Goal: Communication & Community: Answer question/provide support

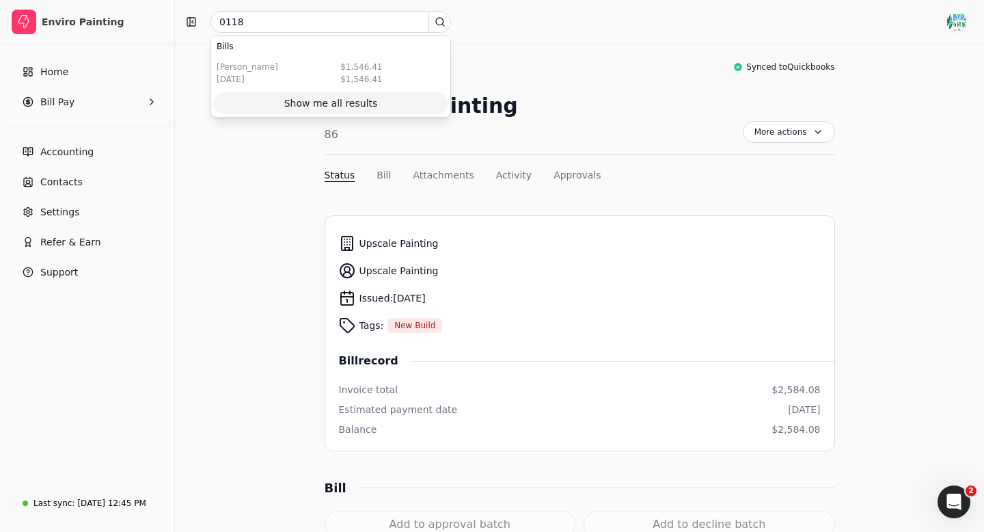
type input "0118"
click at [334, 102] on div "Show me all results" at bounding box center [331, 103] width 94 height 14
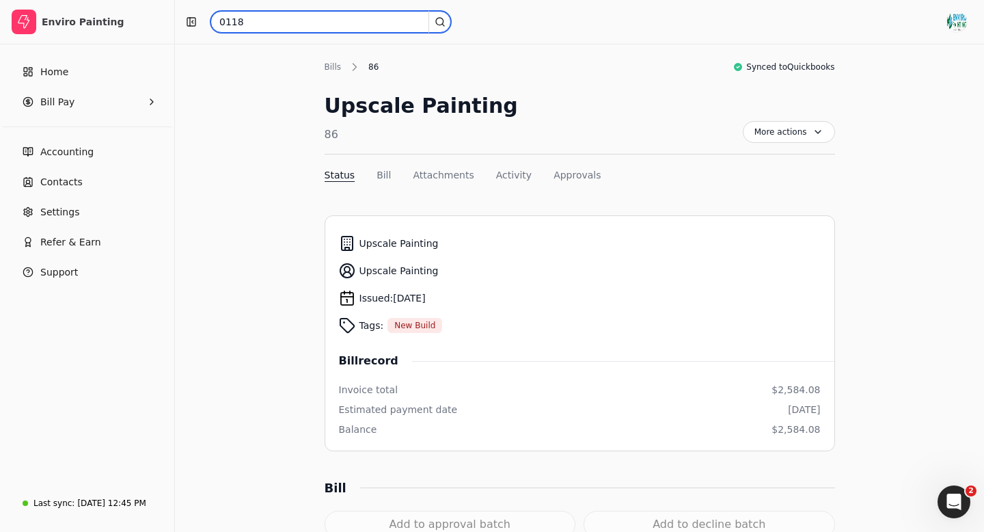
click at [251, 20] on input "0118" at bounding box center [330, 22] width 241 height 22
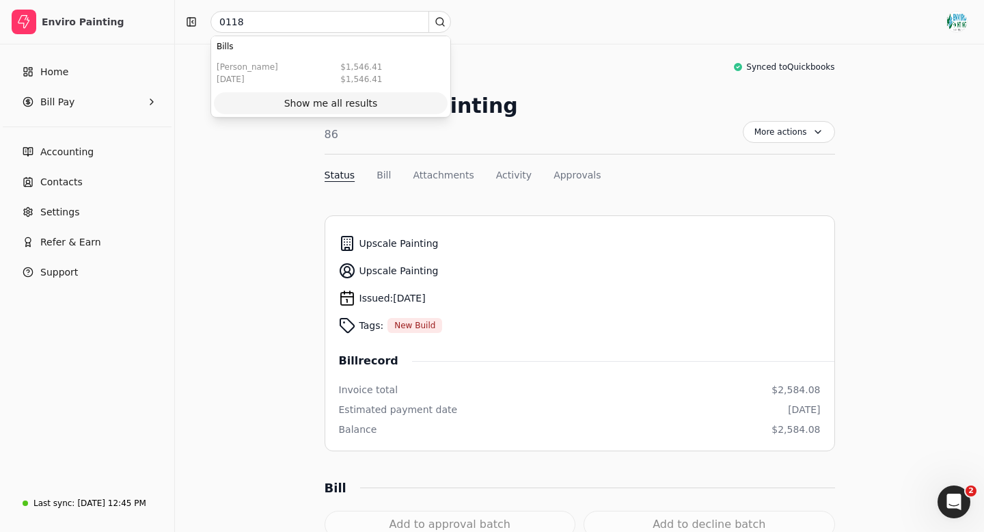
click at [319, 107] on div "Show me all results" at bounding box center [331, 103] width 94 height 14
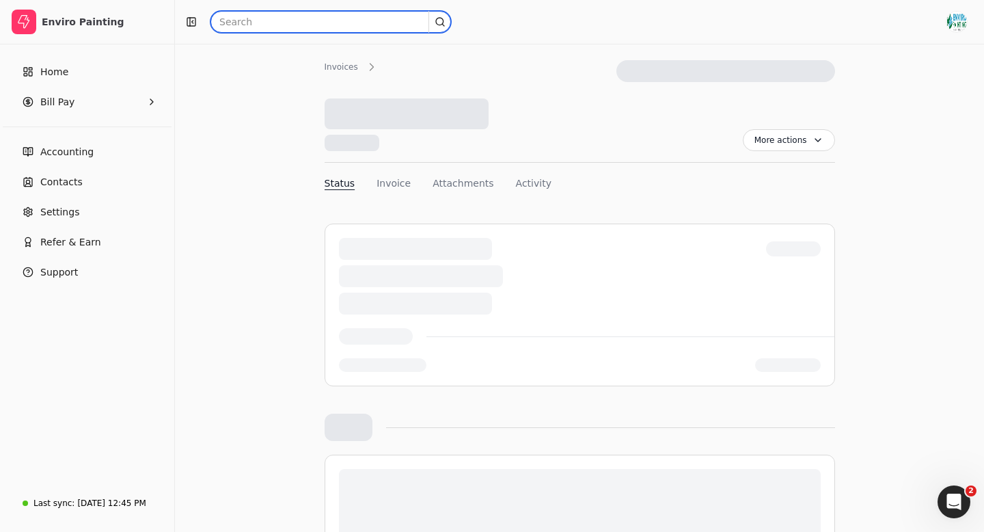
click at [252, 26] on input "text" at bounding box center [330, 22] width 241 height 22
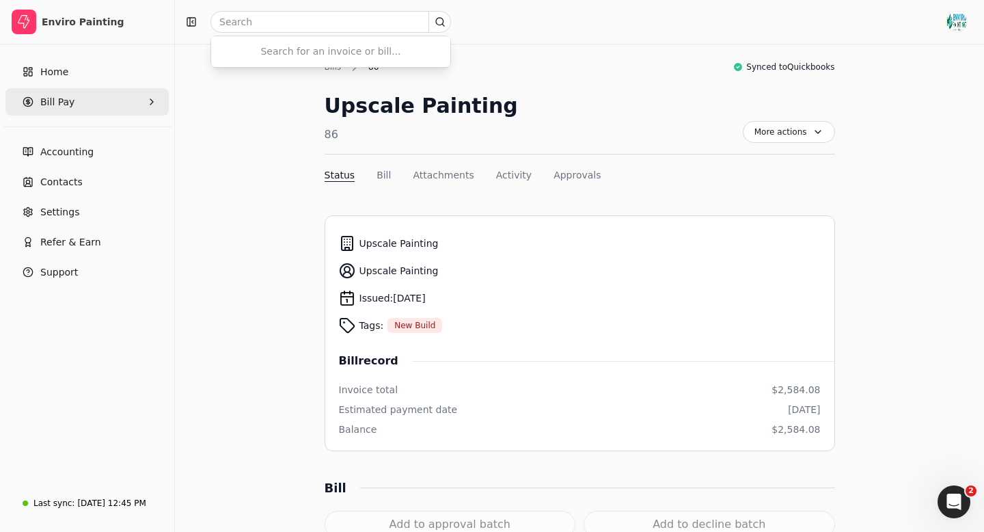
click at [78, 98] on Pay "Bill Pay" at bounding box center [86, 101] width 163 height 27
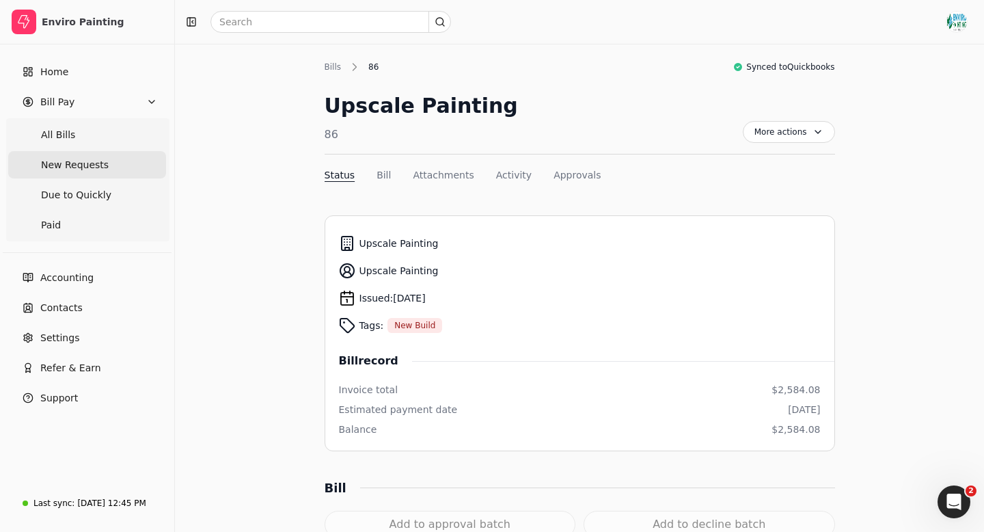
click at [75, 163] on span "New Requests" at bounding box center [75, 165] width 68 height 14
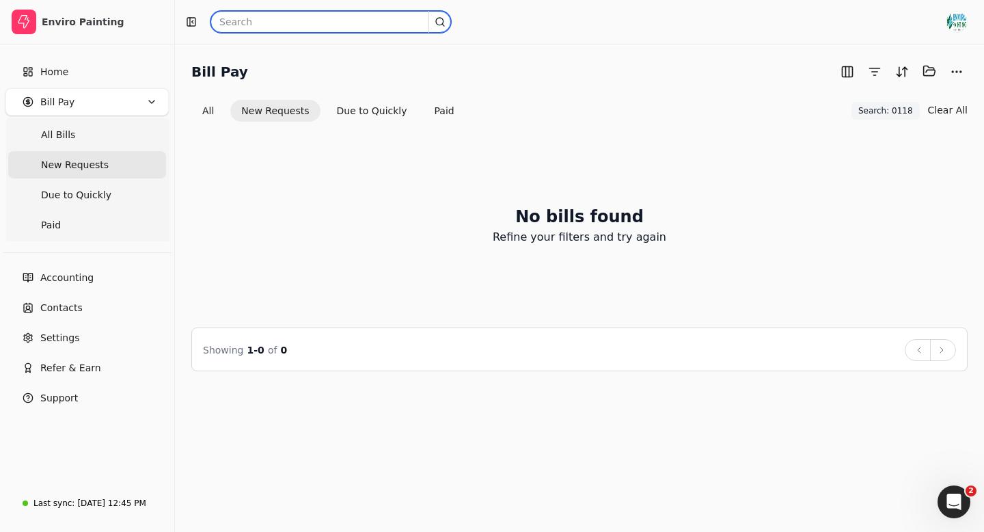
click at [269, 18] on input "text" at bounding box center [330, 22] width 241 height 22
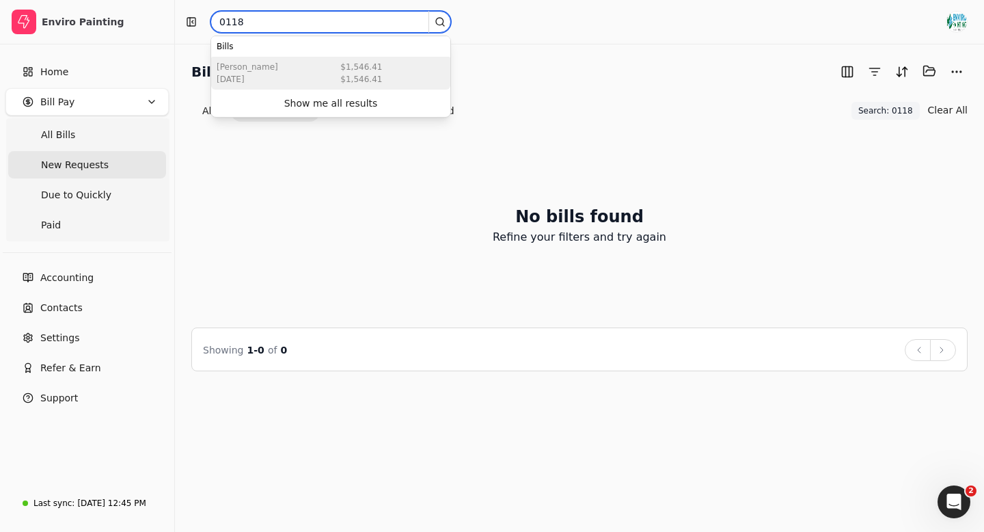
type input "0118"
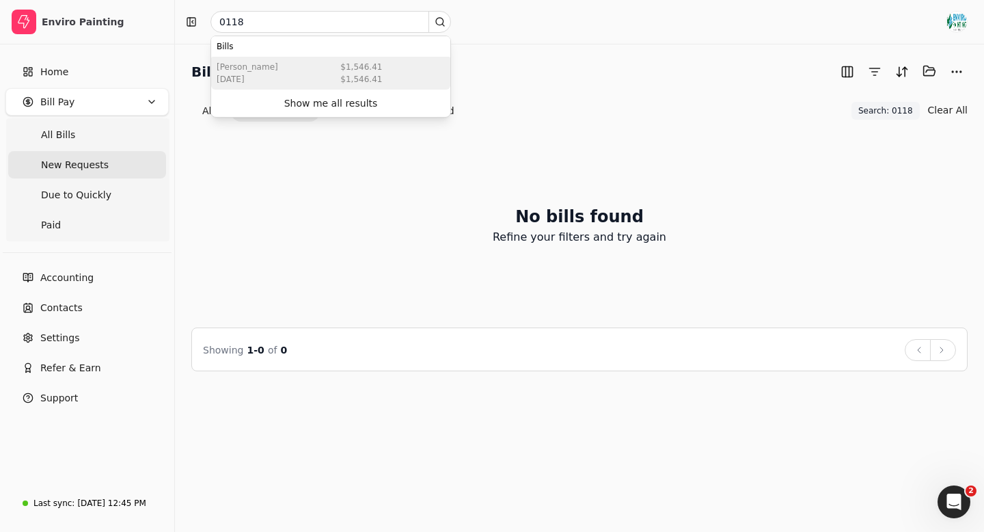
click at [301, 68] on div "Rodelio Espayos Aug 14 2025 $1,546.41 $1,546.41" at bounding box center [330, 73] width 239 height 33
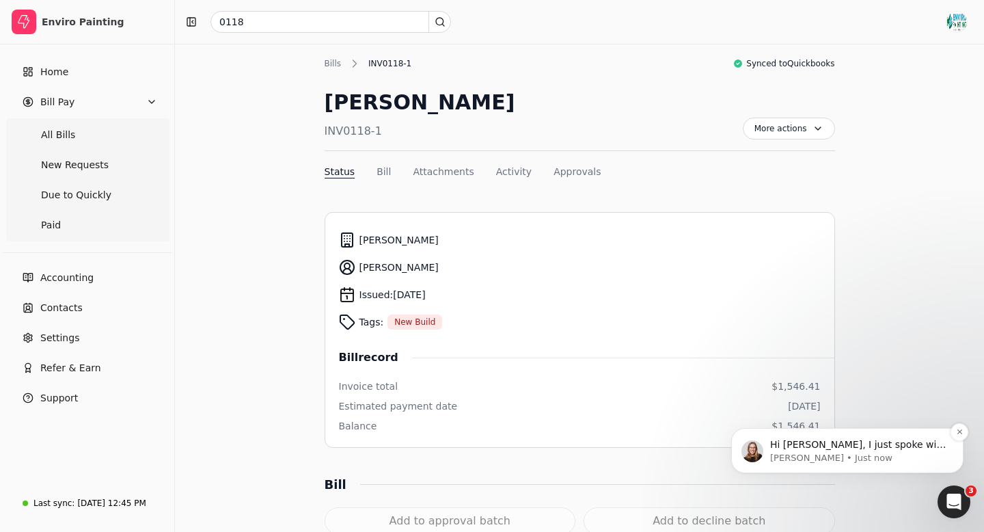
click at [849, 450] on div "Hi Nancy, I just spoke with Rodelio, he will be going into Quickly to request o…" at bounding box center [858, 445] width 180 height 18
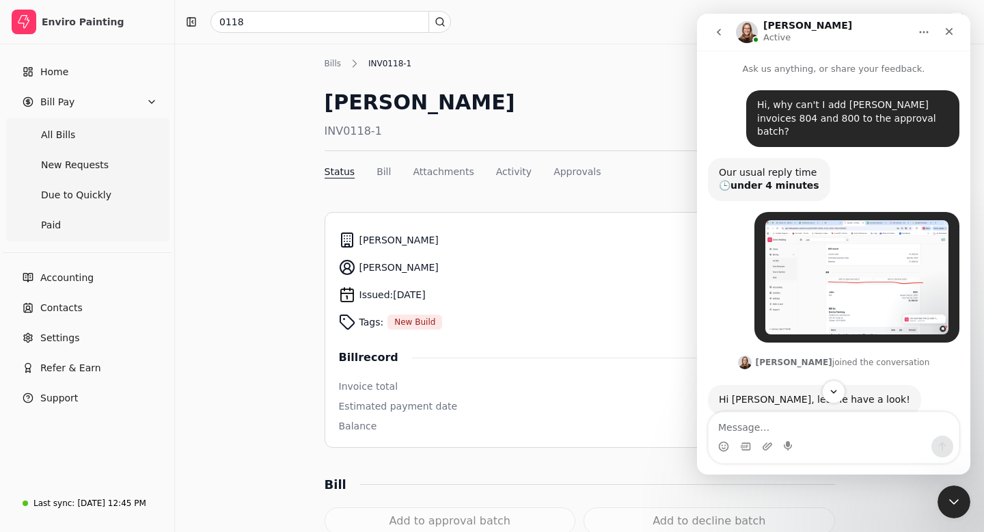
scroll to position [2342, 0]
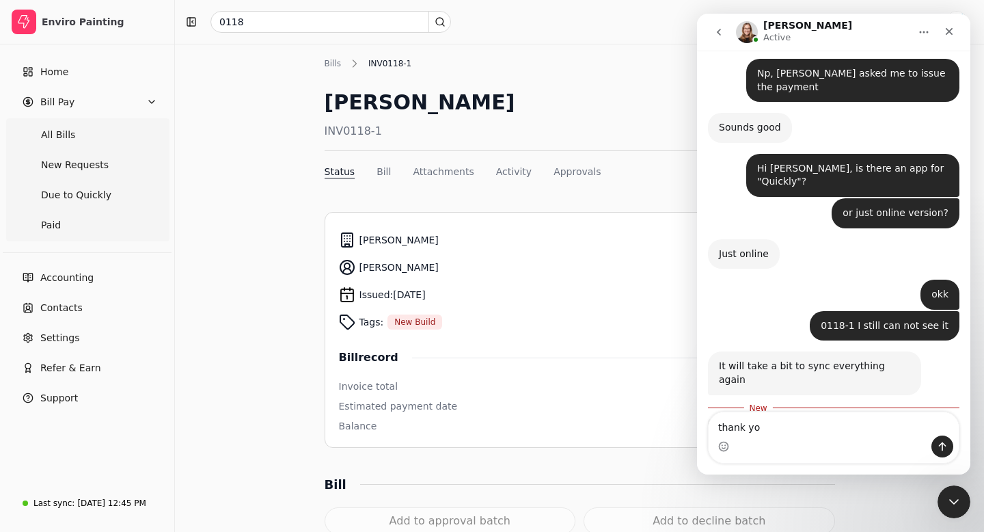
type textarea "thank you"
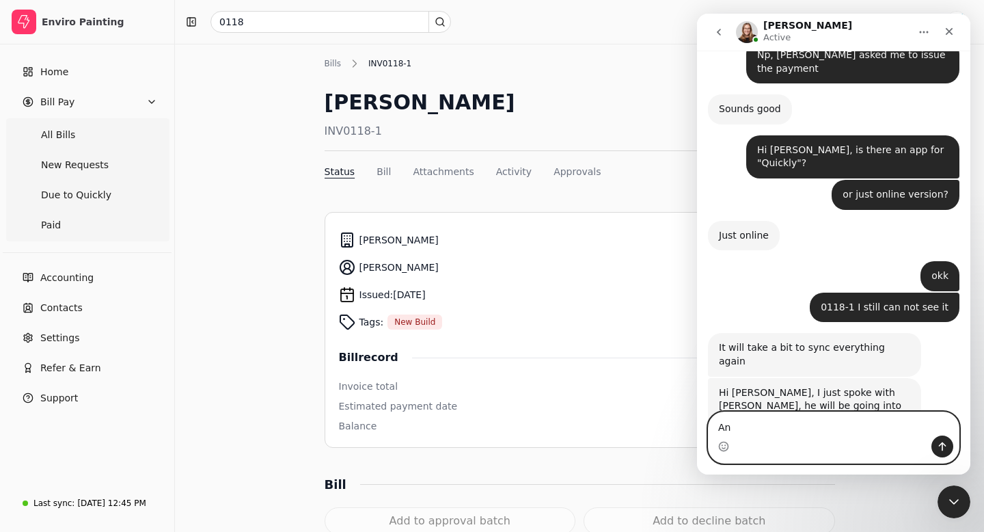
type textarea "A"
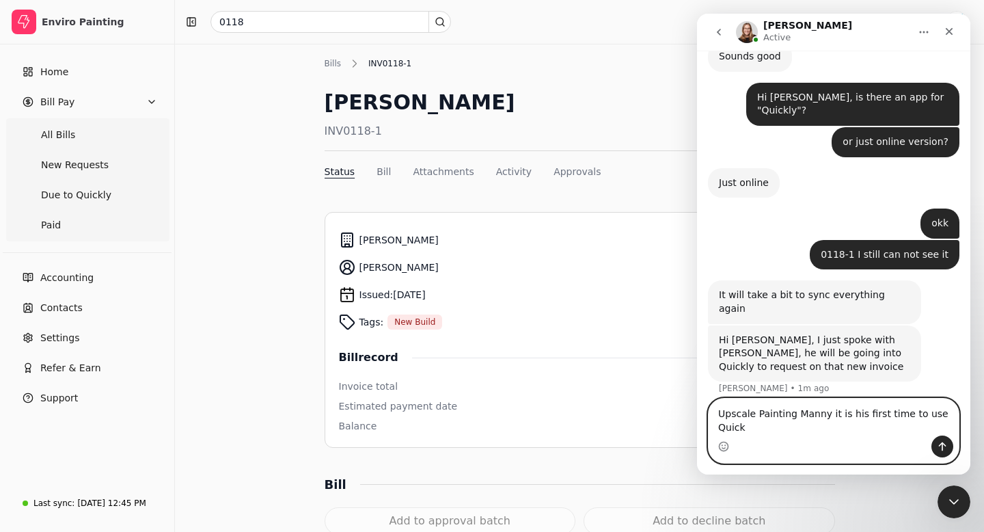
scroll to position [2427, 0]
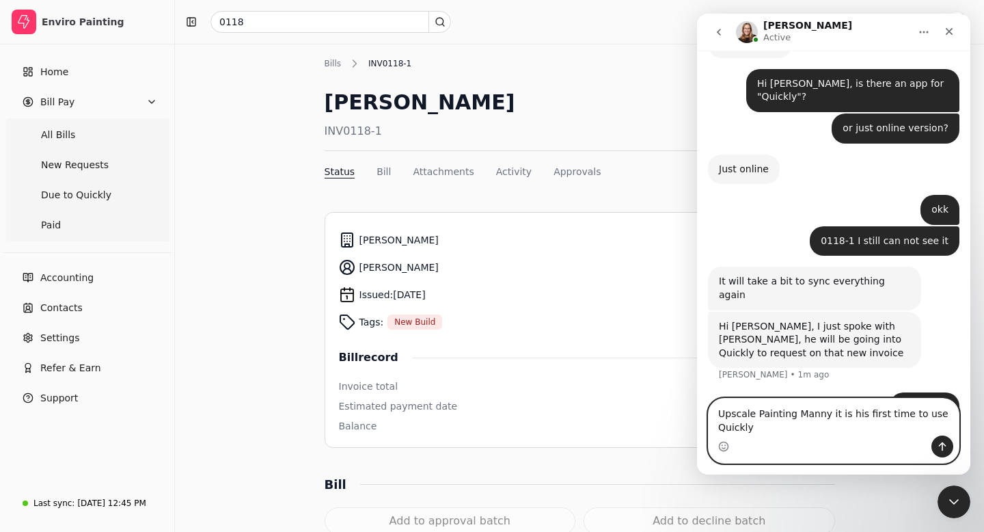
type textarea "Upscale Painting Manny it is his first time to use Quickly"
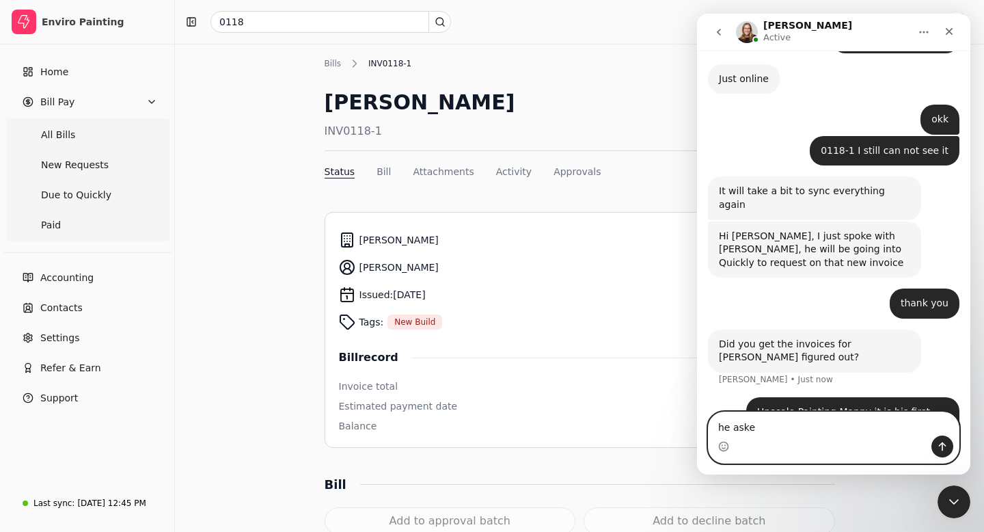
scroll to position [2521, 0]
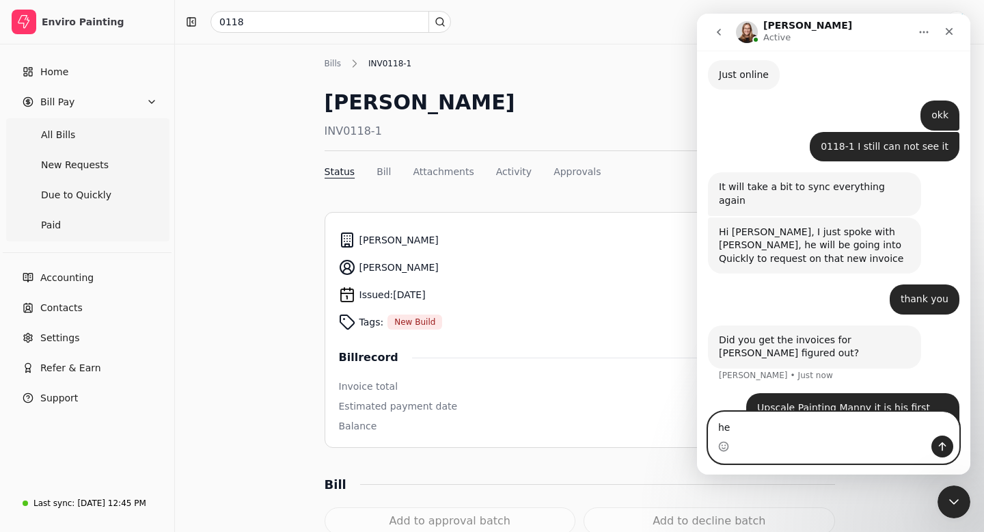
type textarea "h"
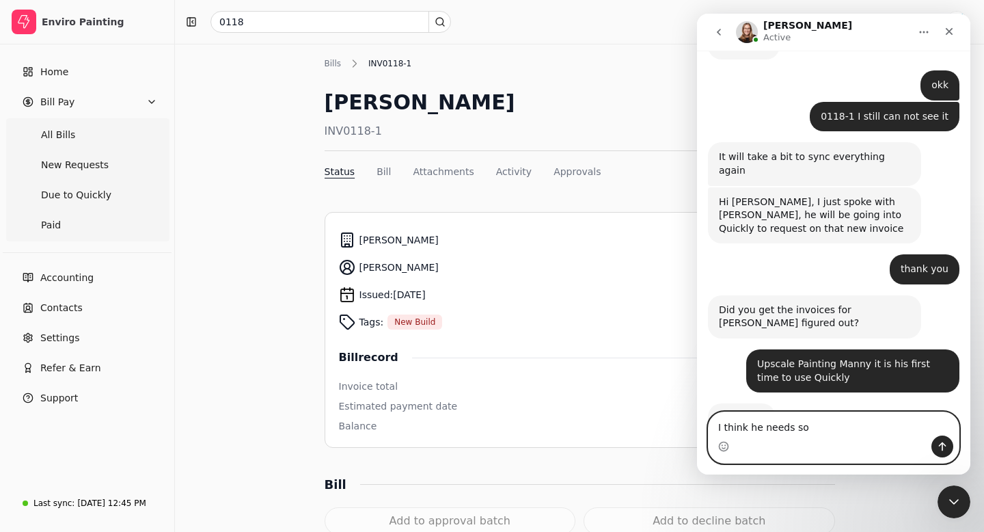
scroll to position [2562, 0]
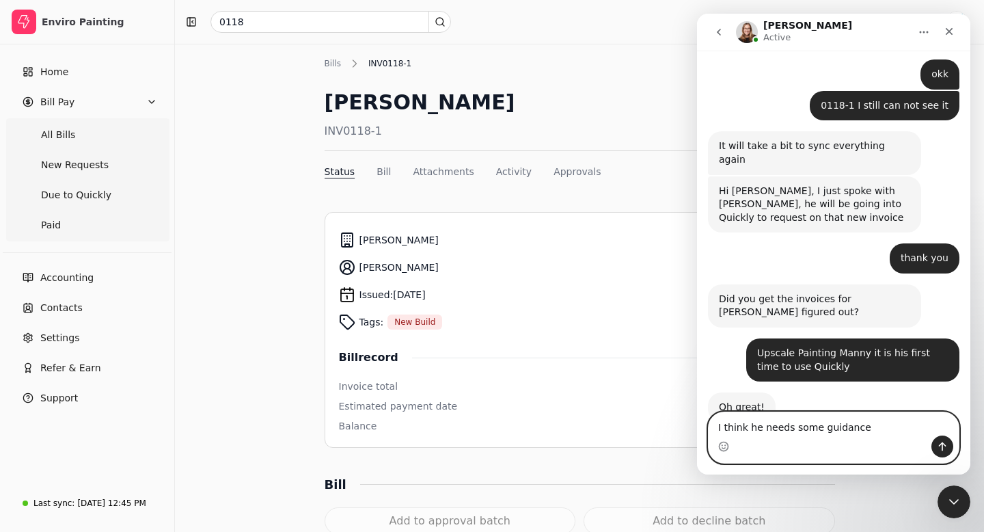
type textarea "I think he needs some guidance"
click at [945, 448] on icon "Send a message…" at bounding box center [942, 446] width 11 height 11
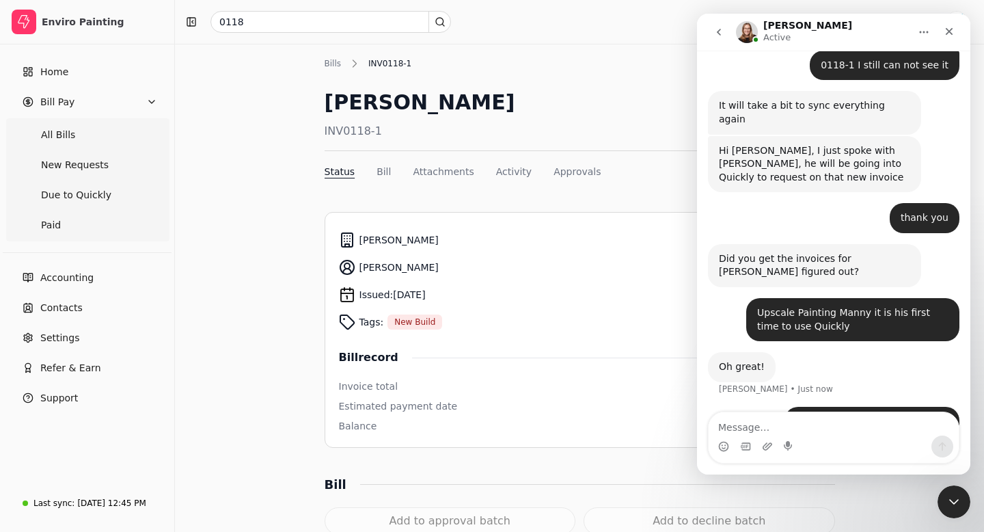
click at [851, 452] on div "Typing" at bounding box center [833, 478] width 251 height 53
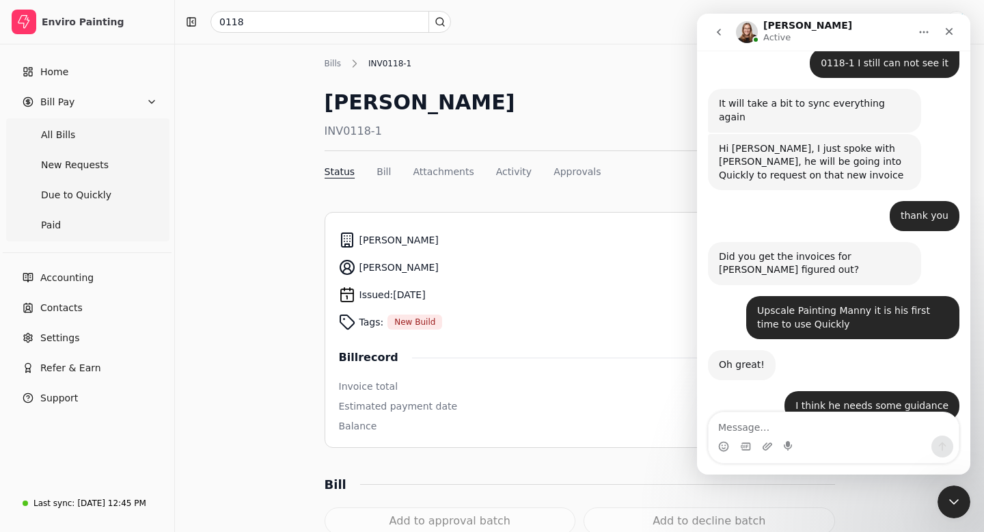
scroll to position [2604, 0]
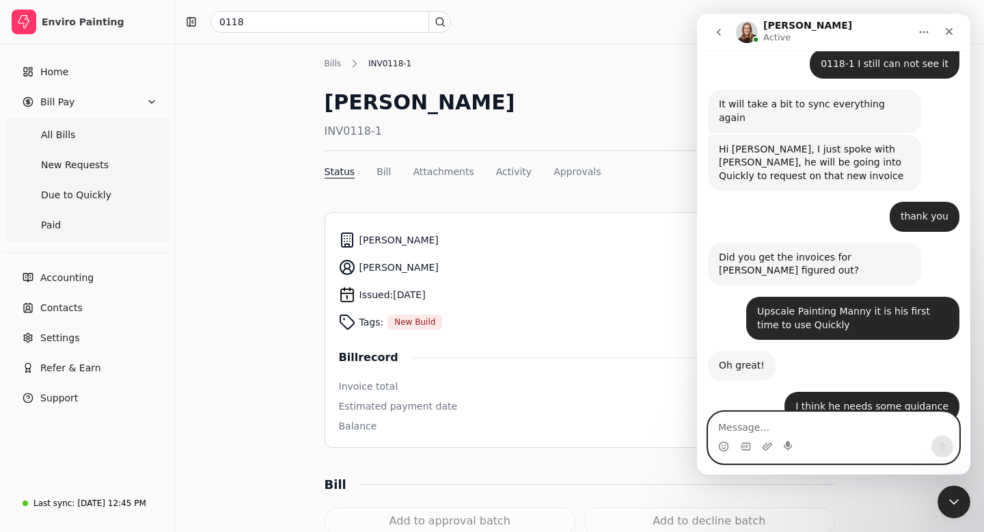
click at [726, 428] on textarea "Message…" at bounding box center [834, 423] width 250 height 23
click at [722, 448] on icon "Emoji picker" at bounding box center [723, 448] width 3 height 1
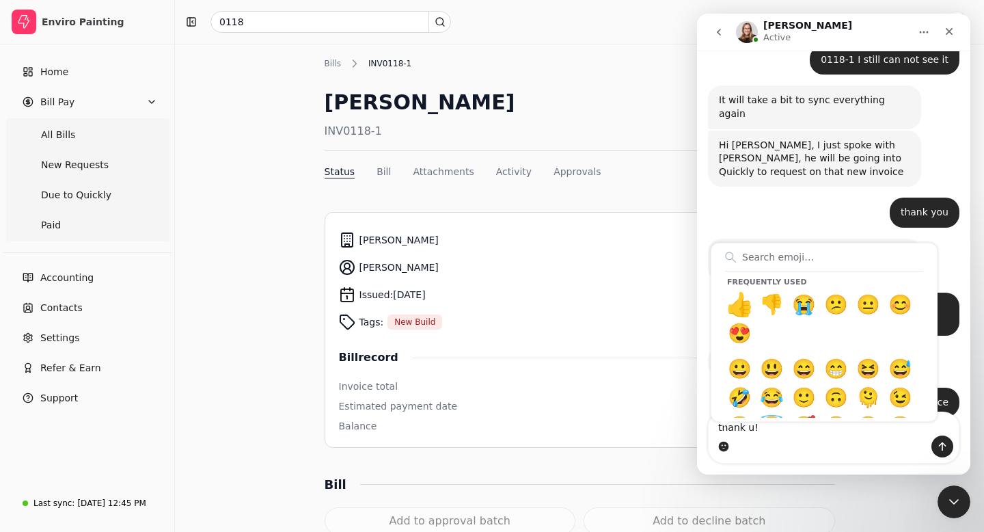
scroll to position [2657, 0]
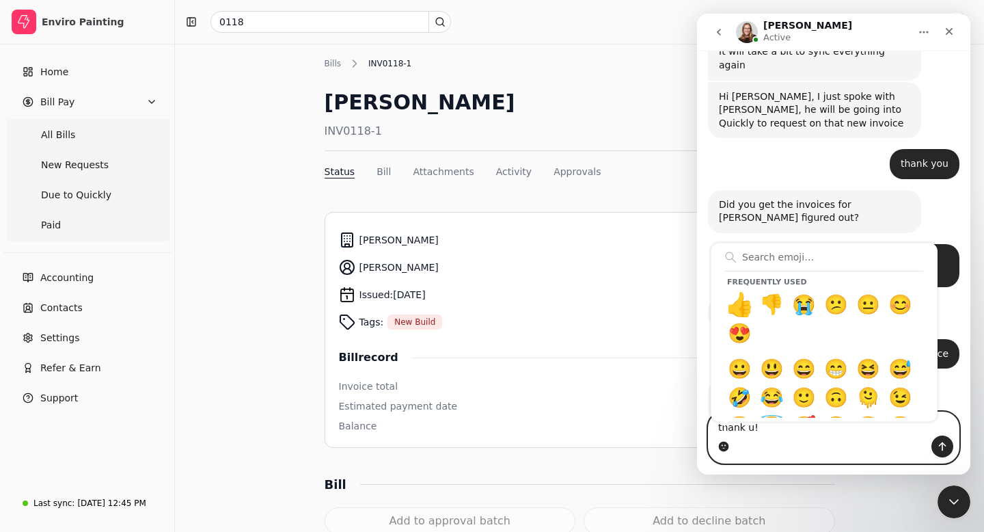
type textarea "thank u!👍"
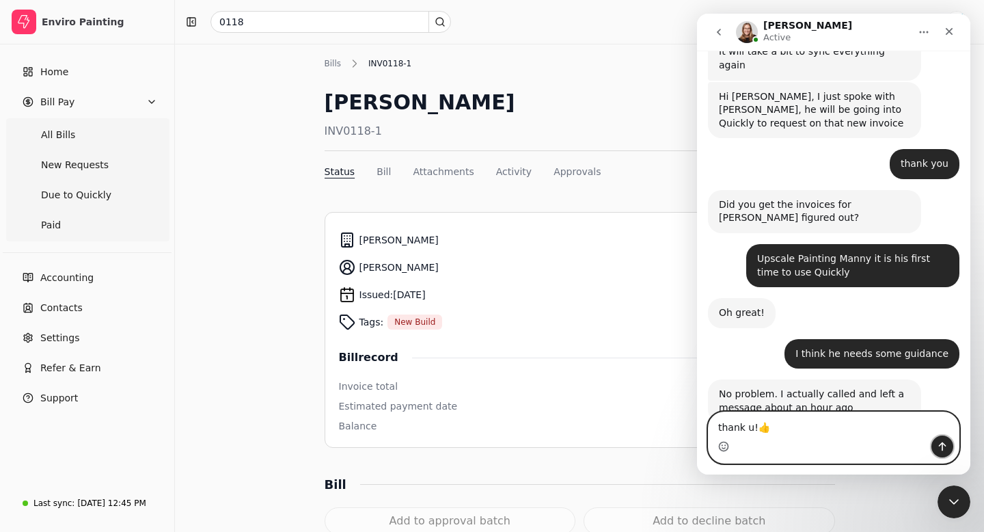
click at [943, 446] on icon "Send a message…" at bounding box center [942, 446] width 11 height 11
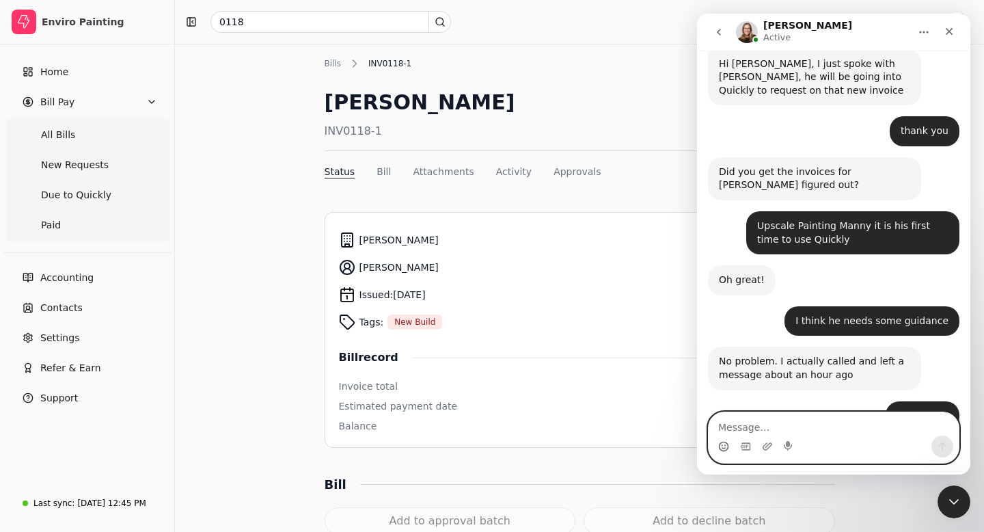
scroll to position [2686, 0]
